Goal: Task Accomplishment & Management: Use online tool/utility

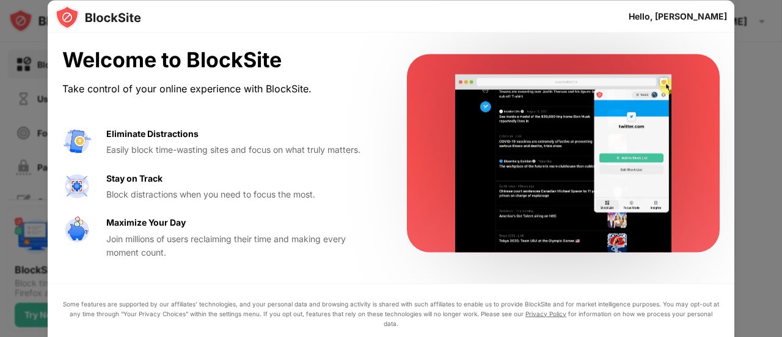
click at [694, 15] on div "Hello, [PERSON_NAME]" at bounding box center [678, 16] width 98 height 10
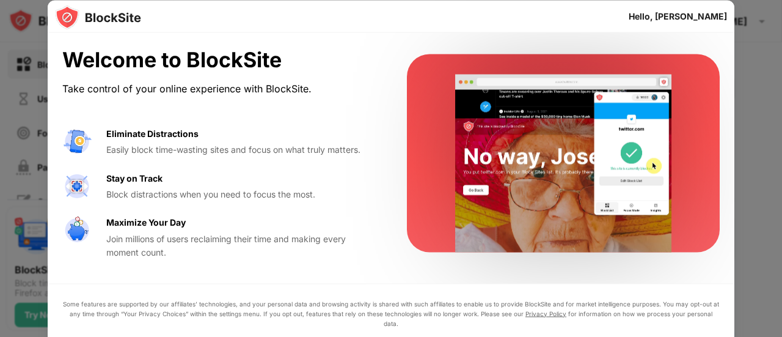
click at [471, 156] on video at bounding box center [564, 164] width 250 height 178
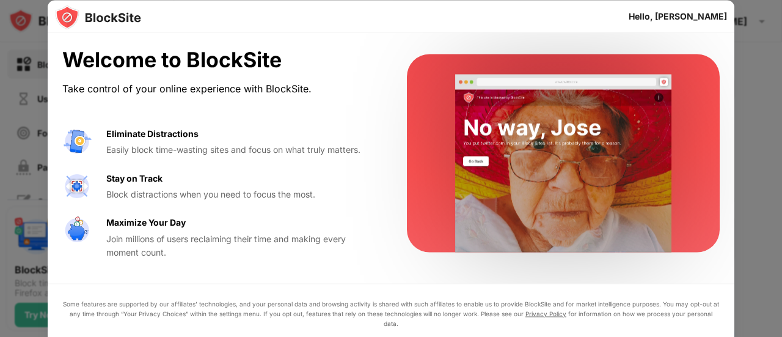
click at [53, 106] on div "Welcome to BlockSite Take control of your online experience with BlockSite. Eli…" at bounding box center [391, 153] width 687 height 241
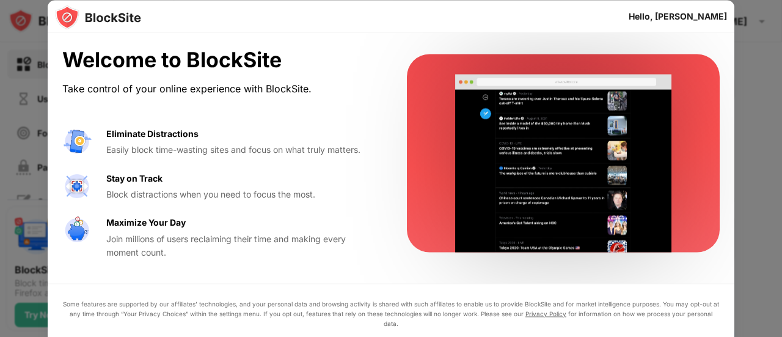
click at [0, 167] on div at bounding box center [391, 168] width 782 height 337
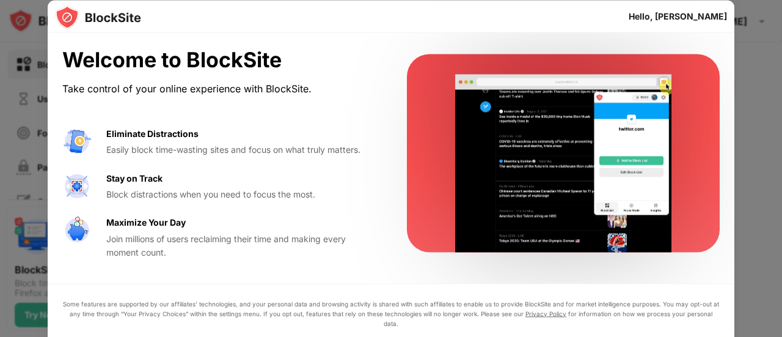
click at [1, 99] on div at bounding box center [391, 168] width 782 height 337
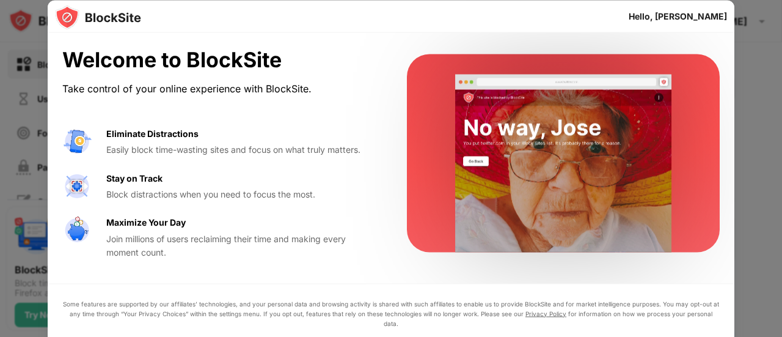
click at [35, 166] on div at bounding box center [391, 168] width 782 height 337
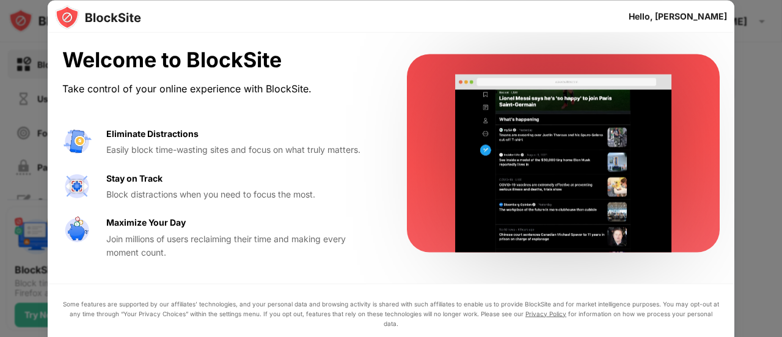
click at [139, 178] on div "Stay on Track" at bounding box center [134, 177] width 56 height 13
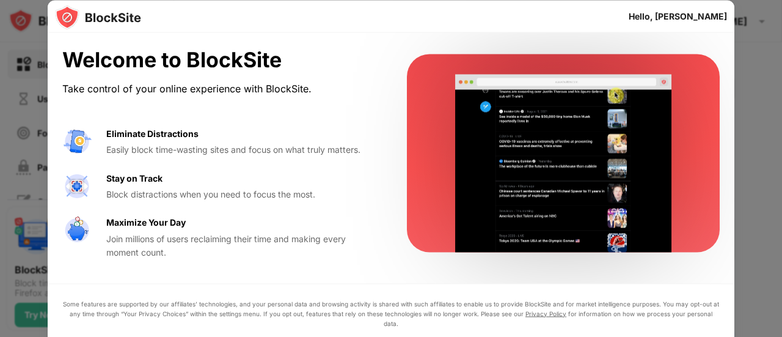
drag, startPoint x: 121, startPoint y: 197, endPoint x: 237, endPoint y: 204, distance: 116.3
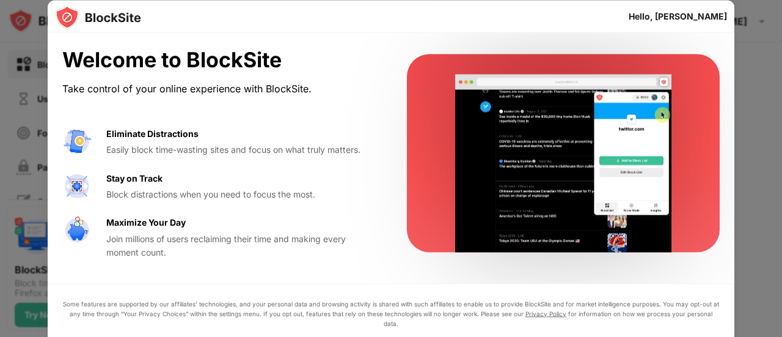
click at [237, 204] on div "Eliminate Distractions Easily block time-wasting sites and focus on what truly …" at bounding box center [219, 193] width 315 height 133
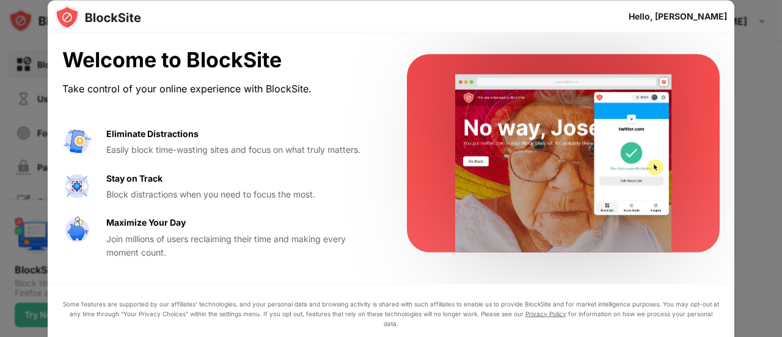
drag, startPoint x: 123, startPoint y: 177, endPoint x: 169, endPoint y: 188, distance: 47.1
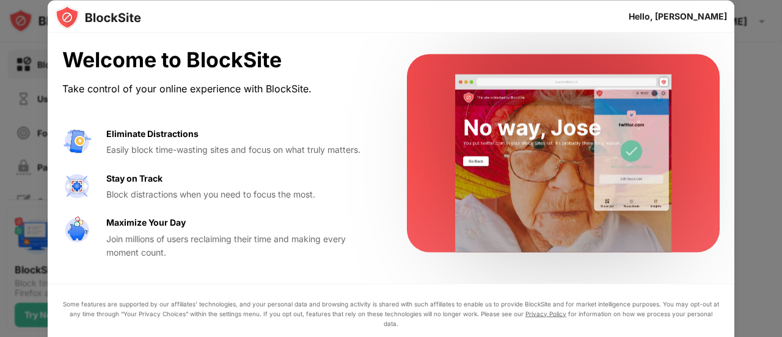
click at [169, 188] on div "Stay on Track Block distractions when you need to focus the most." at bounding box center [241, 186] width 271 height 30
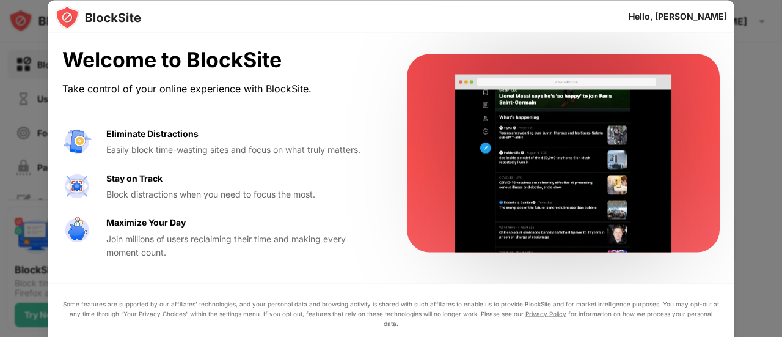
click at [362, 125] on div "Welcome to BlockSite Take control of your online experience with BlockSite. Eli…" at bounding box center [219, 153] width 315 height 211
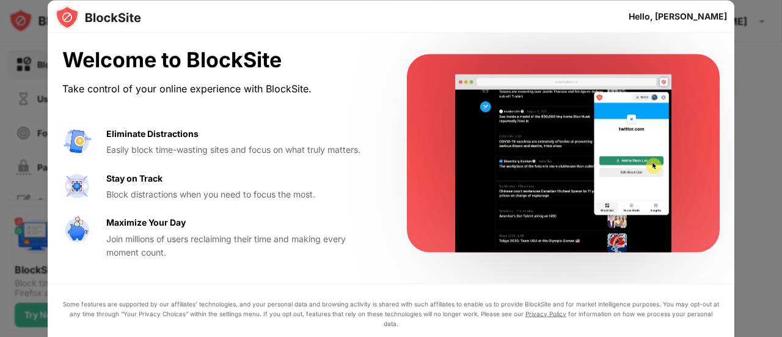
click at [562, 7] on div "Hello, [PERSON_NAME]" at bounding box center [391, 16] width 687 height 33
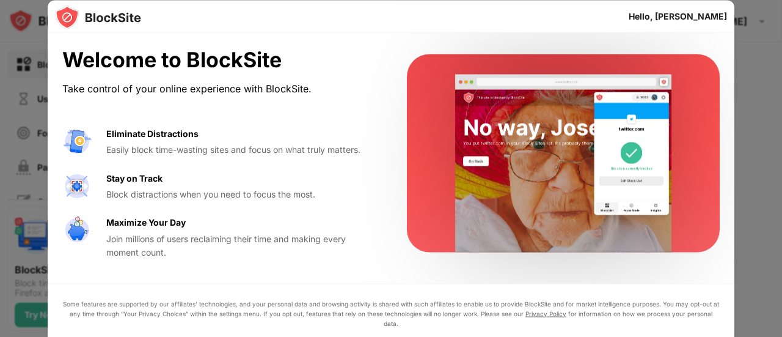
click at [150, 246] on div "Join millions of users reclaiming their time and making every moment count." at bounding box center [241, 246] width 271 height 28
